Goal: Find contact information: Find contact information

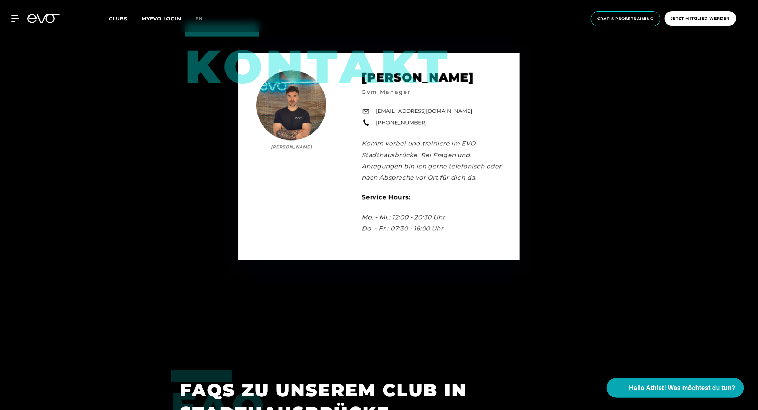
scroll to position [2575, 0]
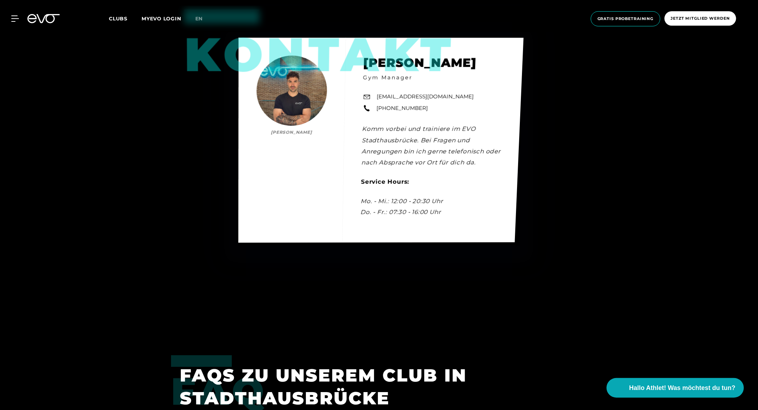
drag, startPoint x: 425, startPoint y: 101, endPoint x: 377, endPoint y: 100, distance: 48.1
click at [377, 100] on div "Kontakt Jeremy Dührkop Jeremy Dührkop Gym Manager stadthausbruecke@evofitness.d…" at bounding box center [381, 140] width 285 height 205
copy link "+49 172 7443967"
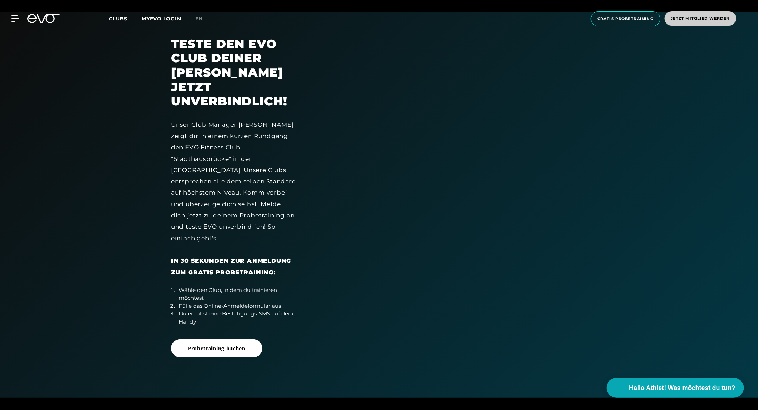
click at [672, 20] on span "Jetzt Mitglied werden" at bounding box center [700, 18] width 59 height 6
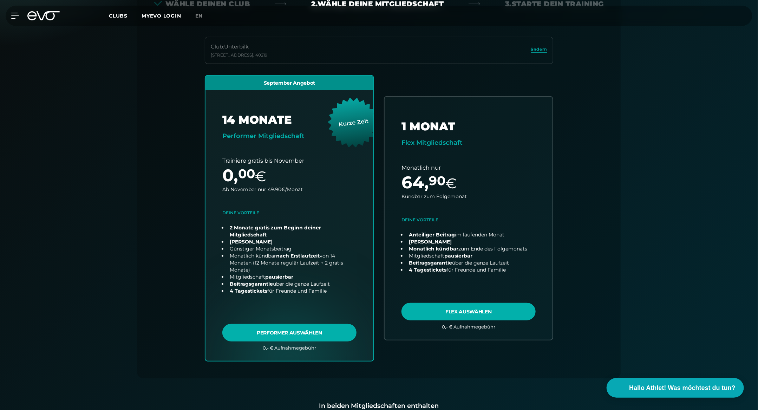
scroll to position [204, 0]
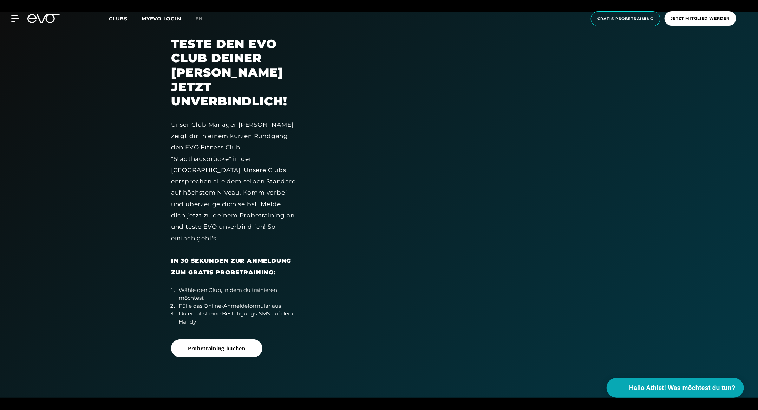
click at [123, 18] on span "Clubs" at bounding box center [118, 18] width 19 height 6
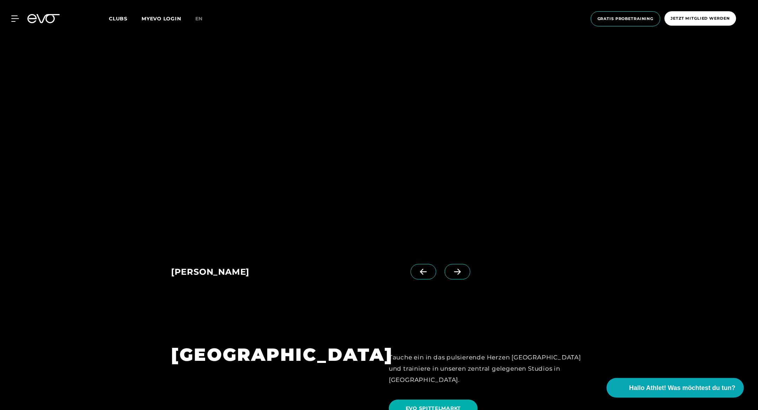
scroll to position [516, 0]
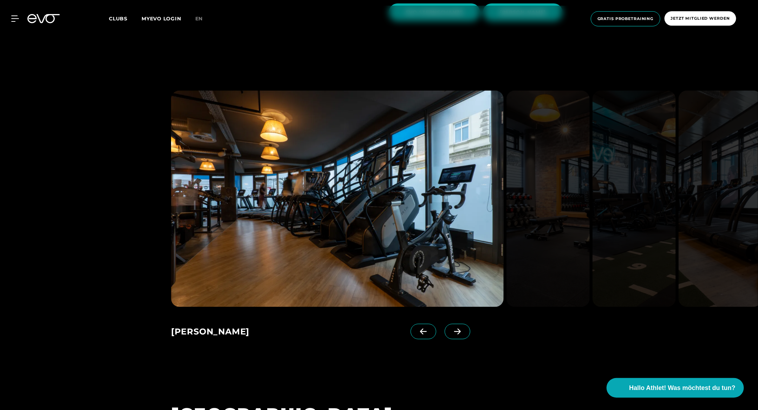
click at [451, 334] on icon at bounding box center [457, 331] width 12 height 6
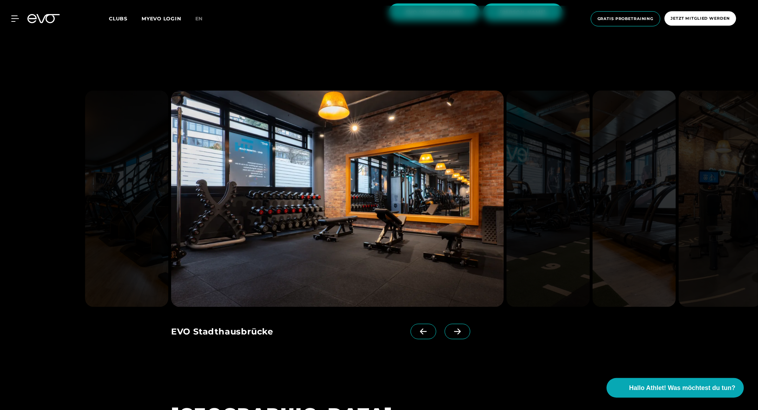
click at [451, 334] on icon at bounding box center [457, 331] width 12 height 6
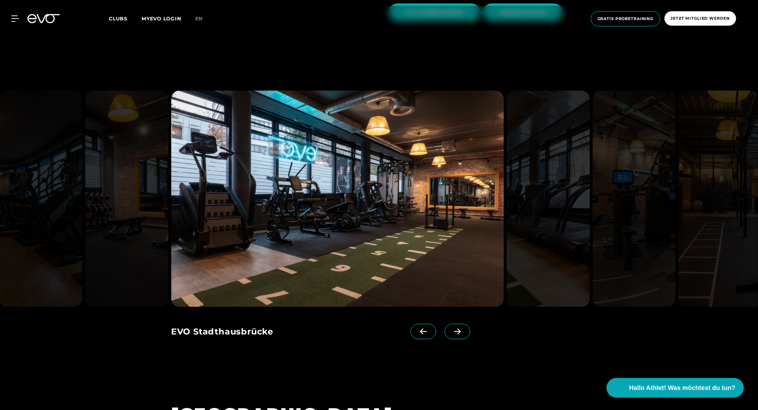
click at [451, 334] on icon at bounding box center [457, 331] width 12 height 6
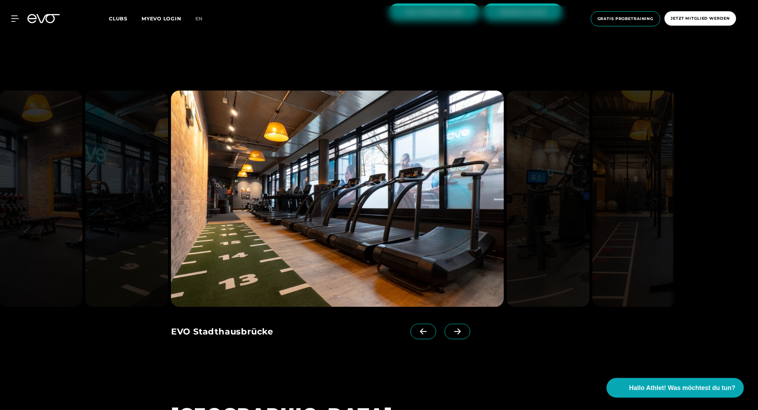
click at [451, 334] on icon at bounding box center [457, 331] width 12 height 6
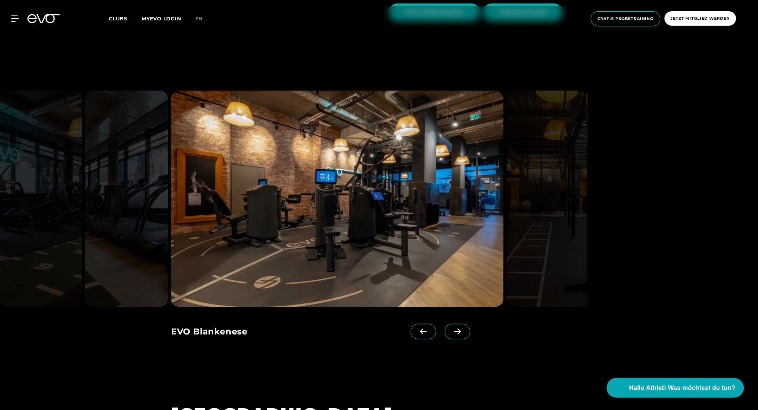
click at [451, 334] on icon at bounding box center [457, 331] width 12 height 6
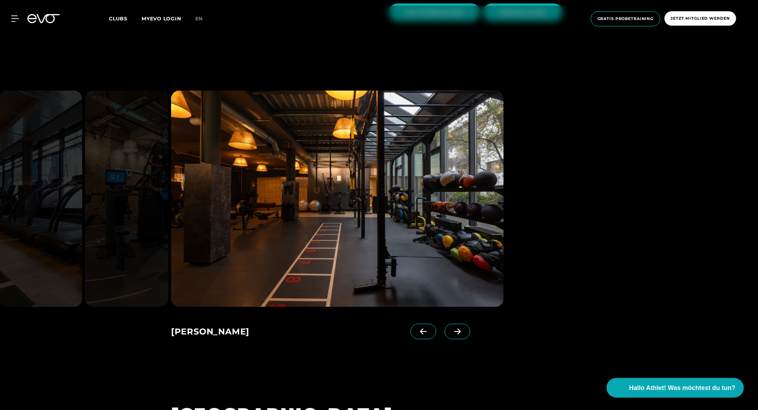
click at [451, 334] on icon at bounding box center [457, 331] width 12 height 6
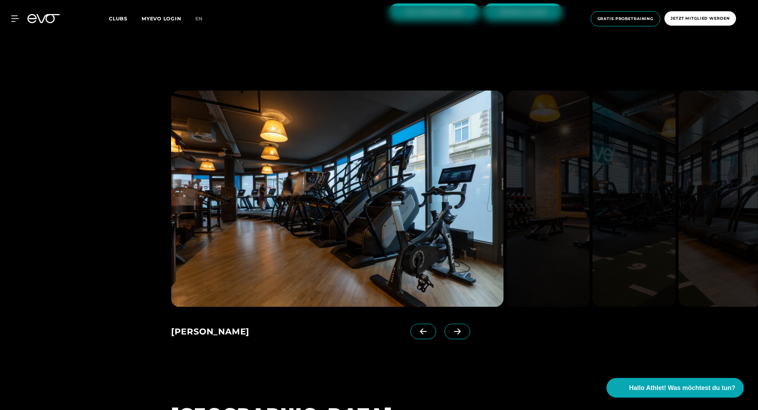
click at [451, 332] on icon at bounding box center [457, 331] width 12 height 6
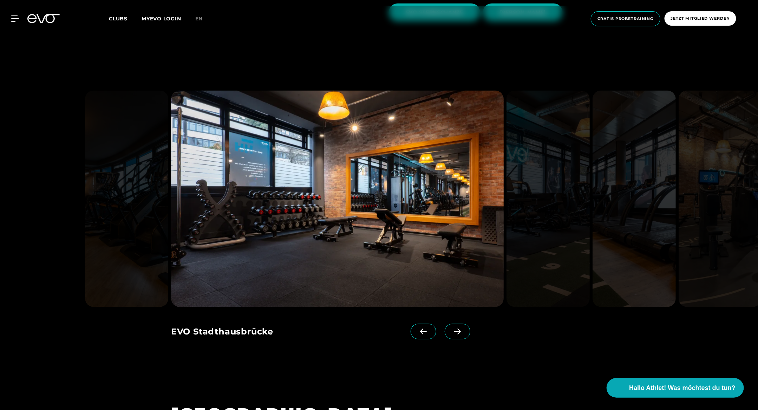
click at [451, 332] on icon at bounding box center [457, 331] width 12 height 6
